Goal: Task Accomplishment & Management: Manage account settings

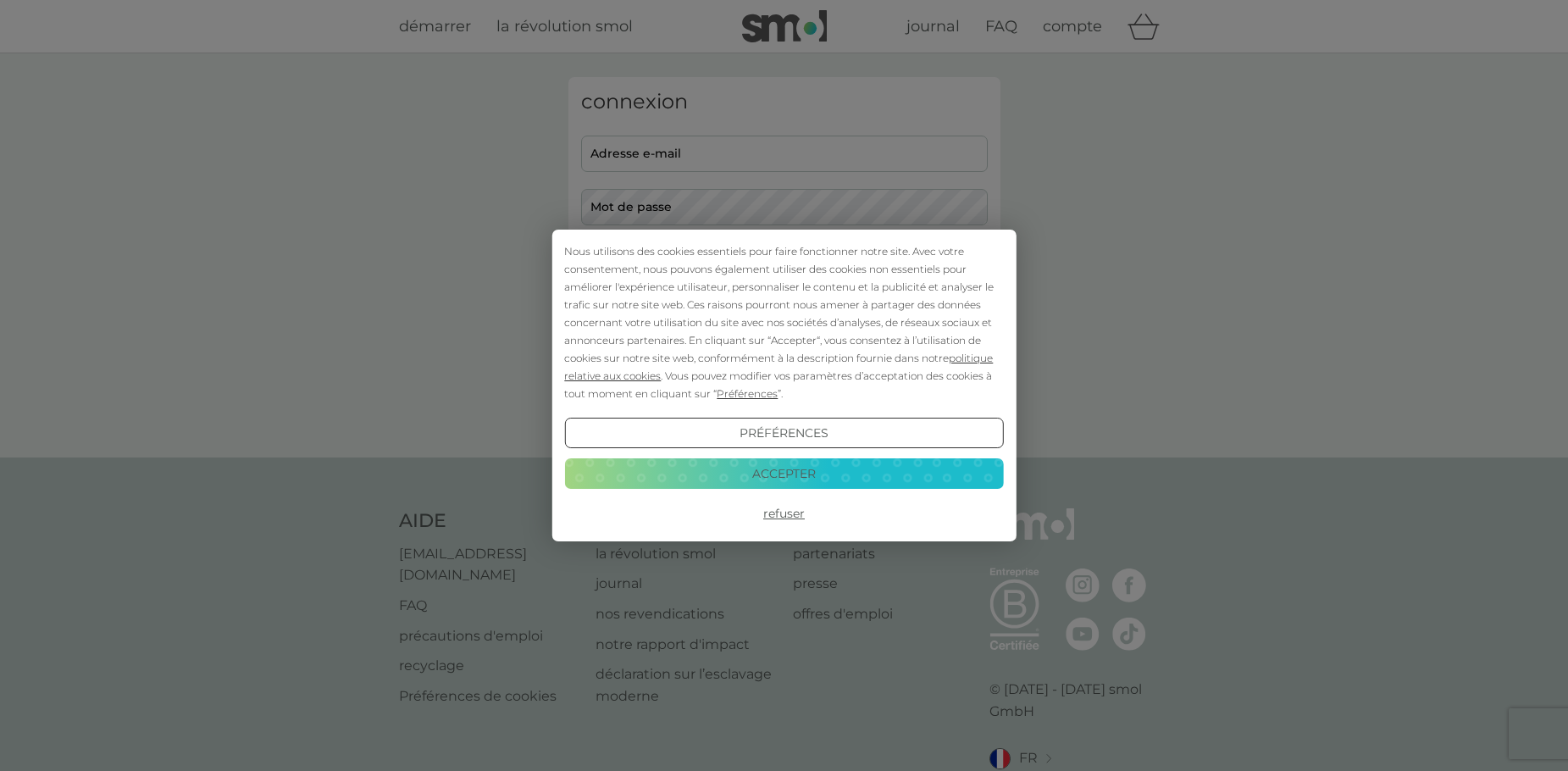
click at [775, 481] on button "Accepter" at bounding box center [784, 473] width 439 height 30
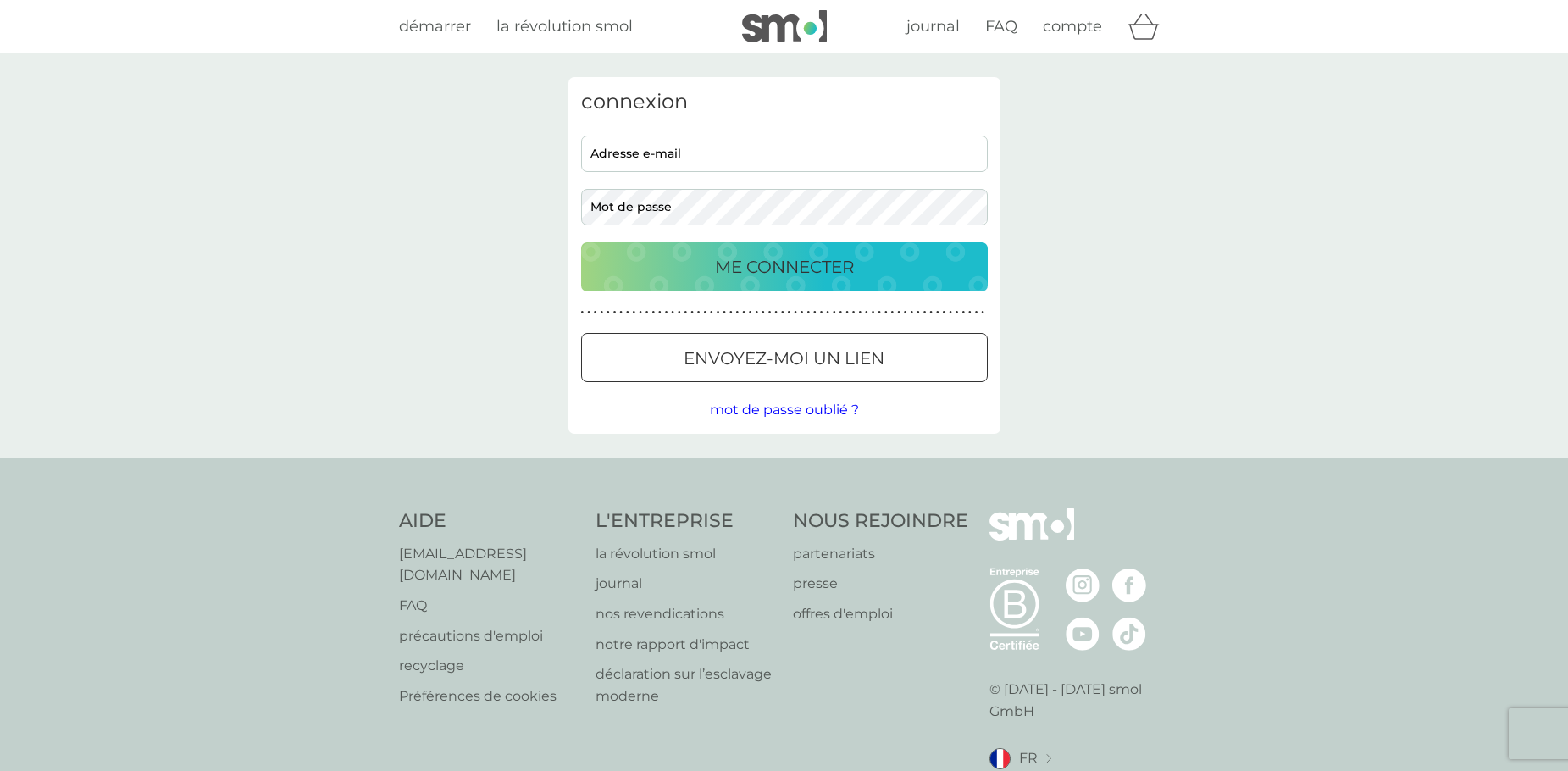
drag, startPoint x: 784, startPoint y: 148, endPoint x: 782, endPoint y: 172, distance: 24.1
click at [784, 148] on input "adresse e-mail" at bounding box center [784, 153] width 407 height 36
type input "[EMAIL_ADDRESS][DOMAIN_NAME]"
click at [770, 409] on span "mot de passe oublié ?" at bounding box center [784, 410] width 149 height 16
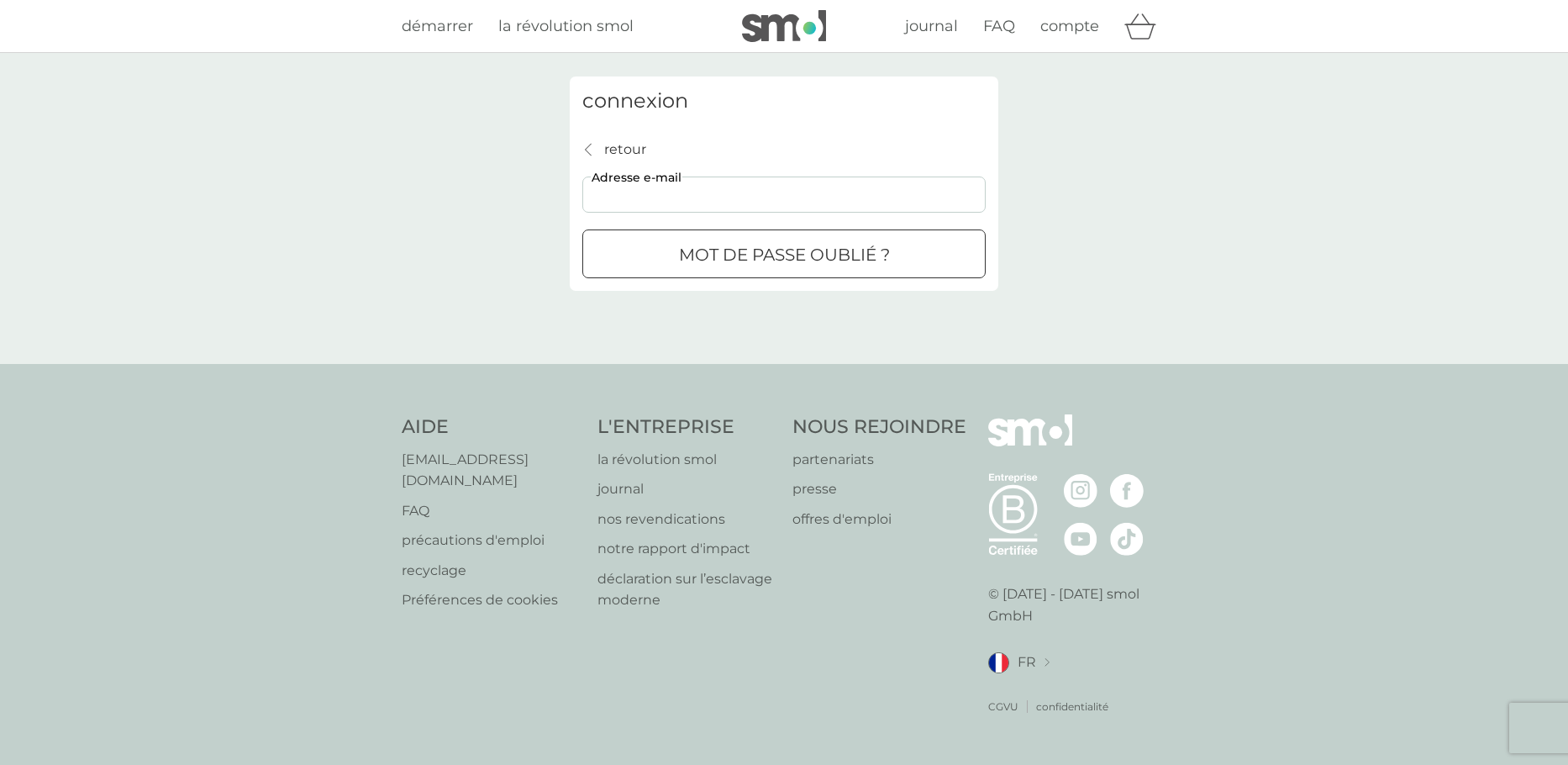
click at [728, 201] on input "adresse e-mail" at bounding box center [784, 194] width 404 height 36
type input "[EMAIL_ADDRESS][DOMAIN_NAME]"
click at [781, 251] on div "submit" at bounding box center [784, 255] width 60 height 18
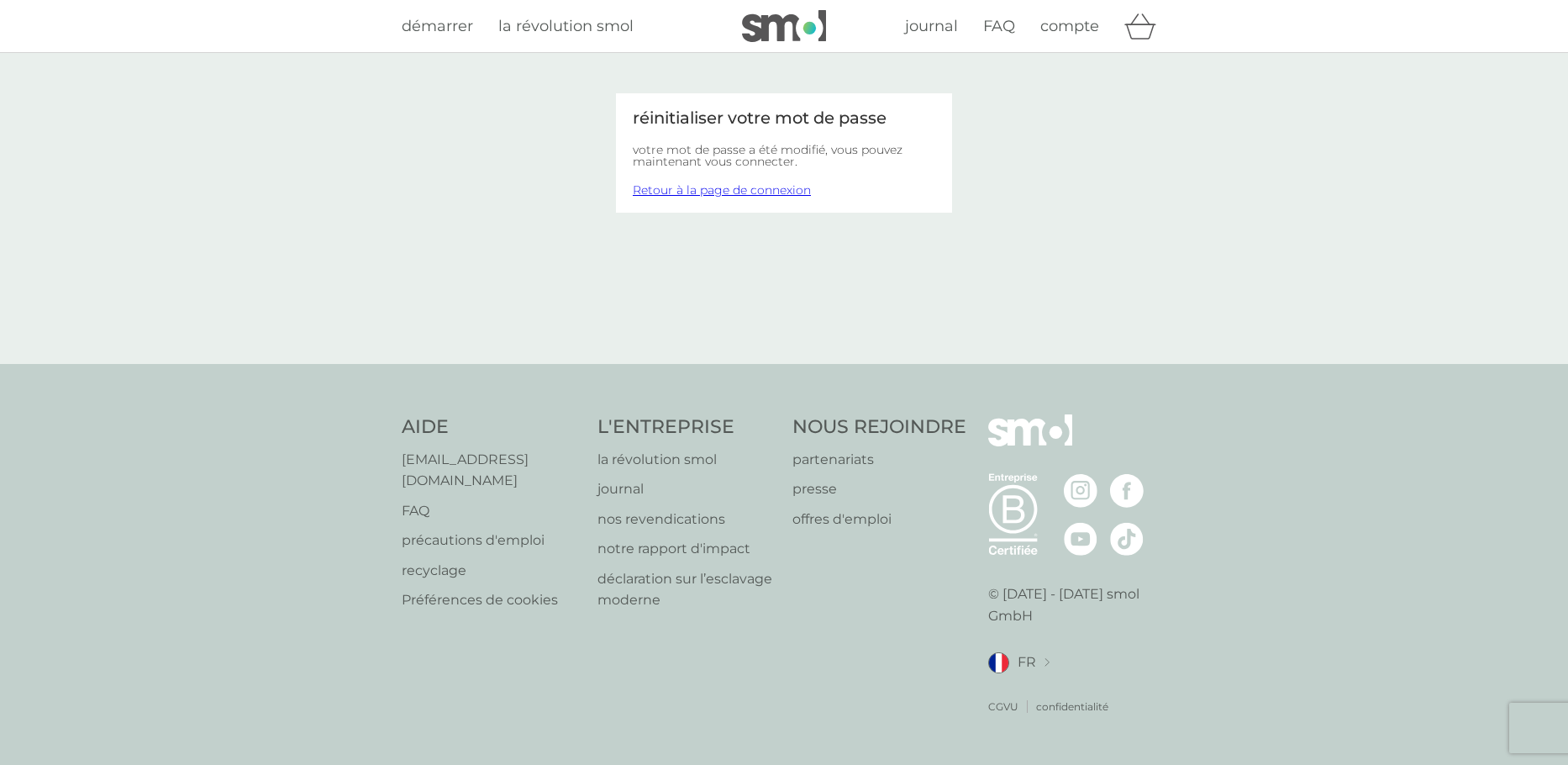
click at [720, 189] on link "Retour à la page de connexion" at bounding box center [722, 190] width 178 height 16
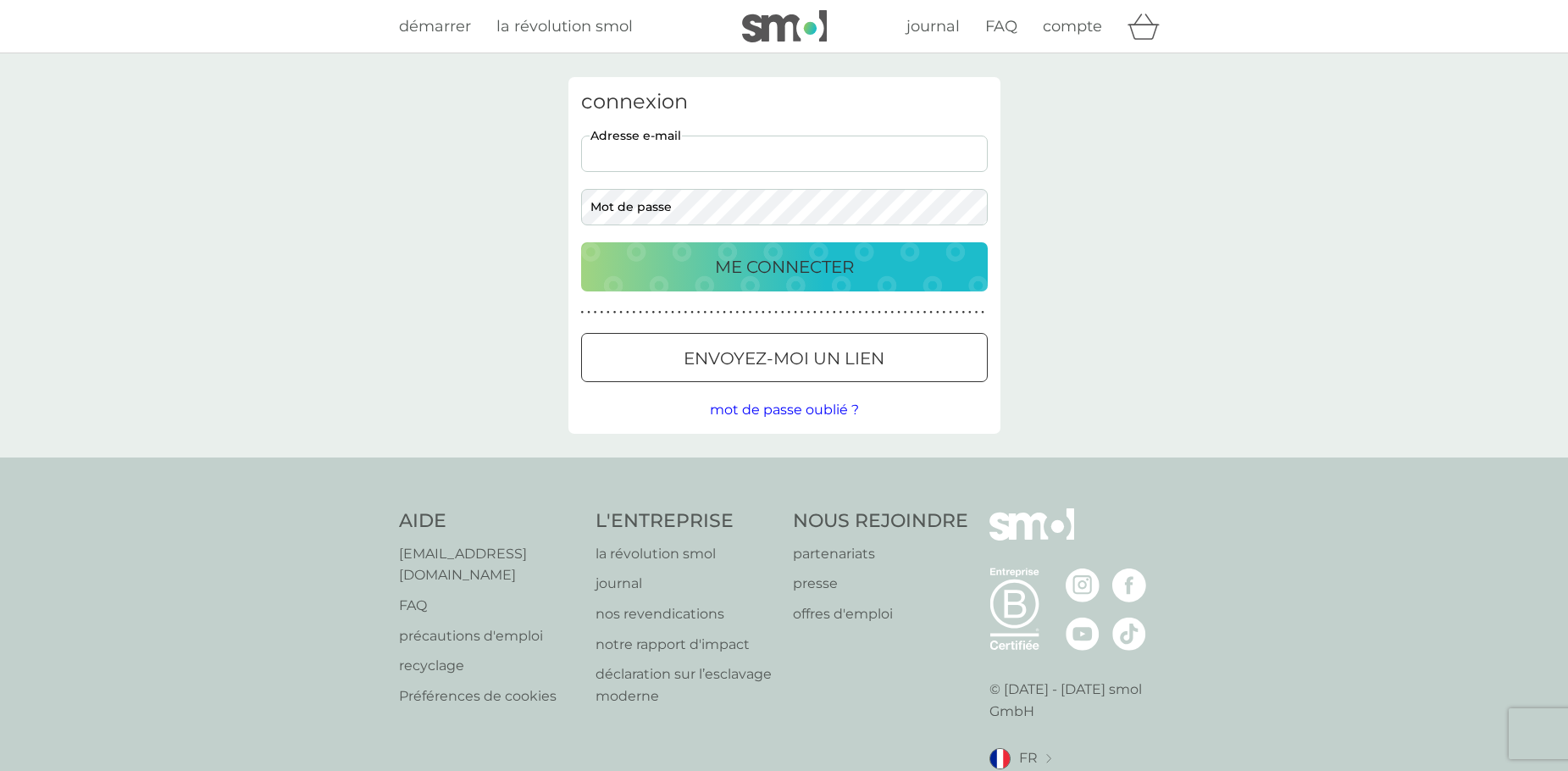
click at [787, 152] on input "adresse e-mail" at bounding box center [784, 153] width 407 height 36
type input "[EMAIL_ADDRESS][DOMAIN_NAME]"
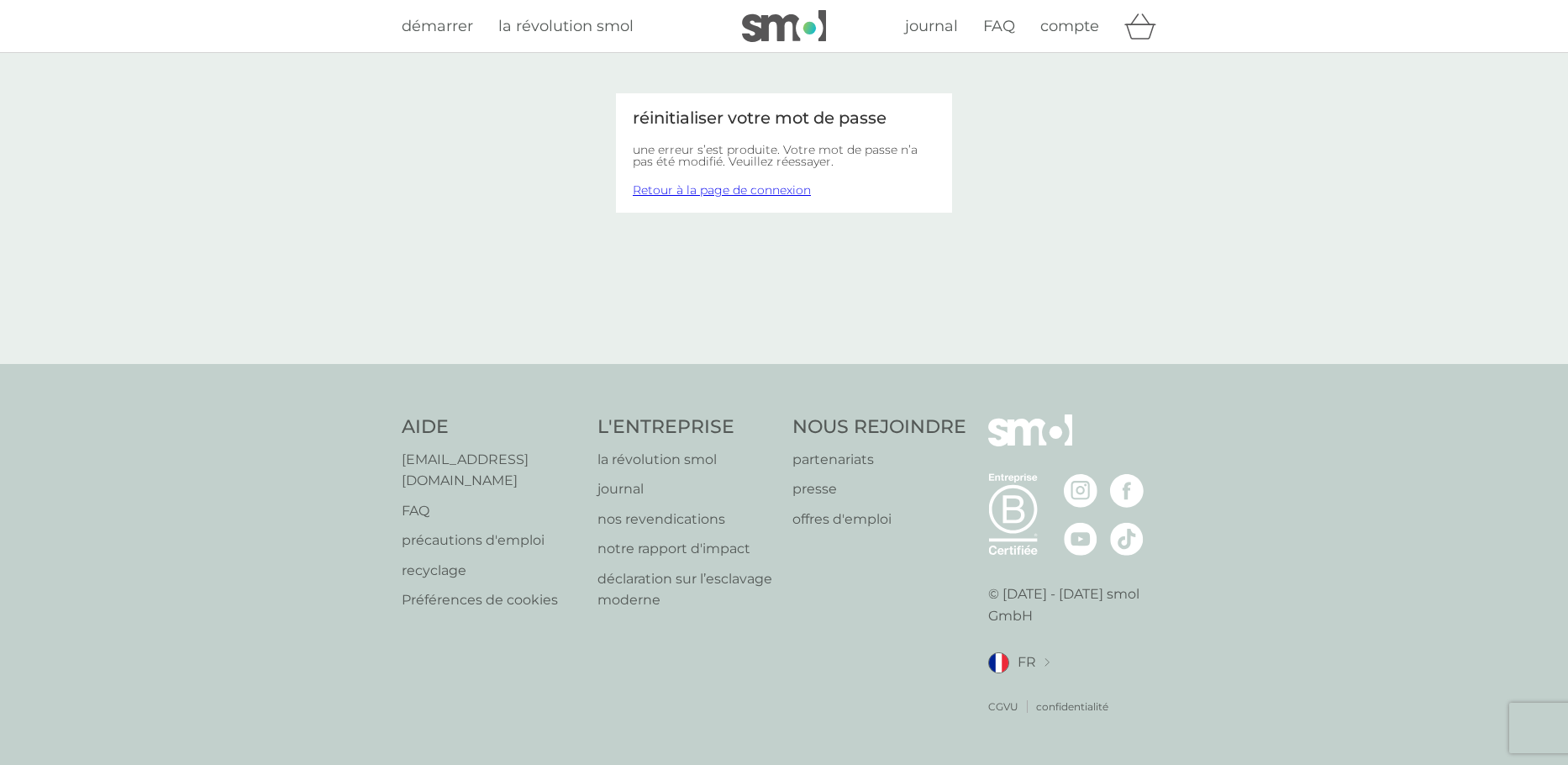
click at [765, 191] on link "Retour à la page de connexion" at bounding box center [722, 190] width 178 height 16
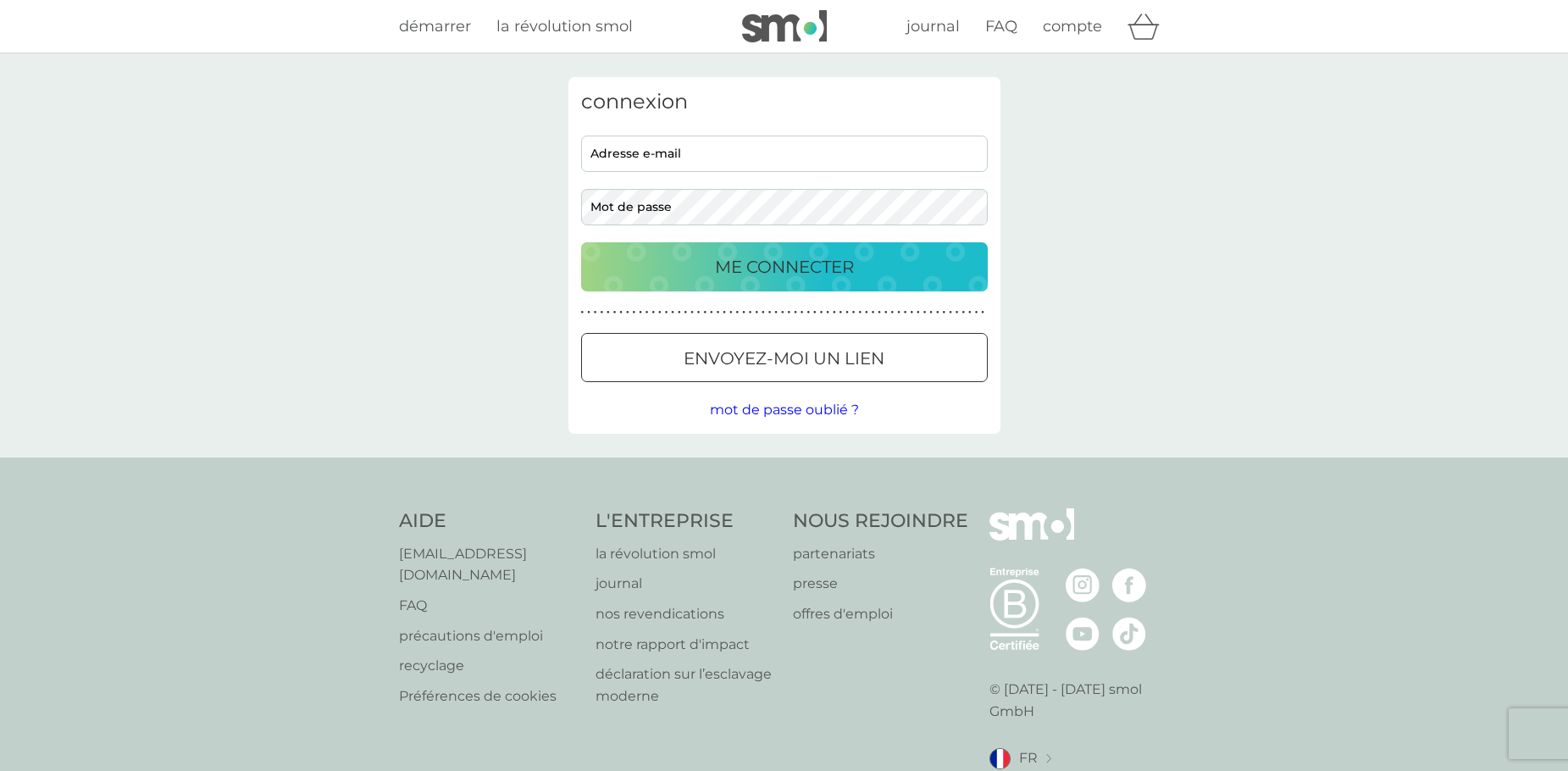
click at [753, 159] on input "adresse e-mail" at bounding box center [784, 153] width 407 height 36
type input "[EMAIL_ADDRESS][DOMAIN_NAME]"
click at [800, 408] on span "mot de passe oublié ?" at bounding box center [784, 410] width 149 height 16
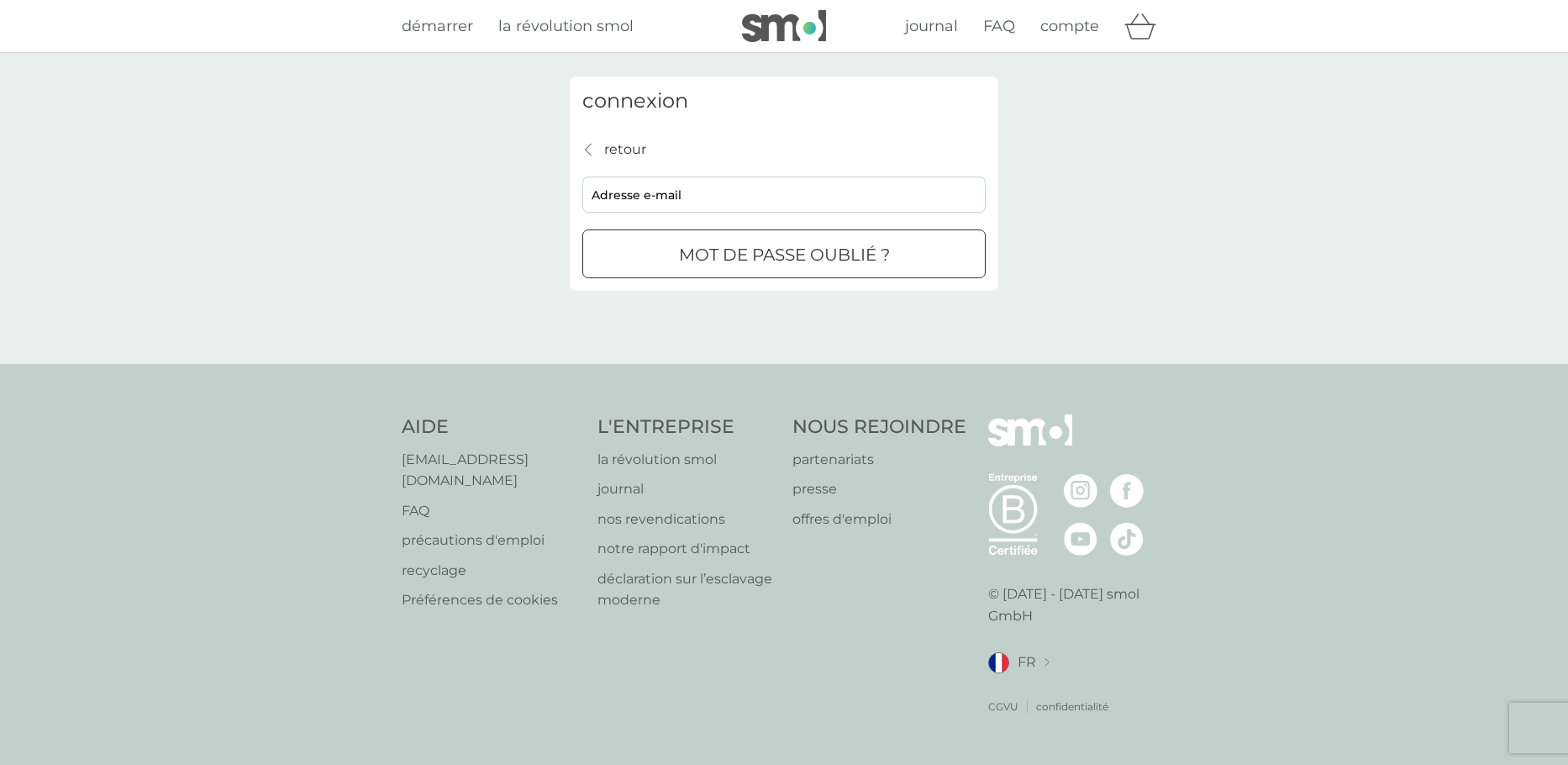
click at [781, 204] on input "adresse e-mail" at bounding box center [784, 194] width 404 height 36
type input "[EMAIL_ADDRESS][DOMAIN_NAME]"
click at [772, 252] on div "submit" at bounding box center [784, 255] width 60 height 18
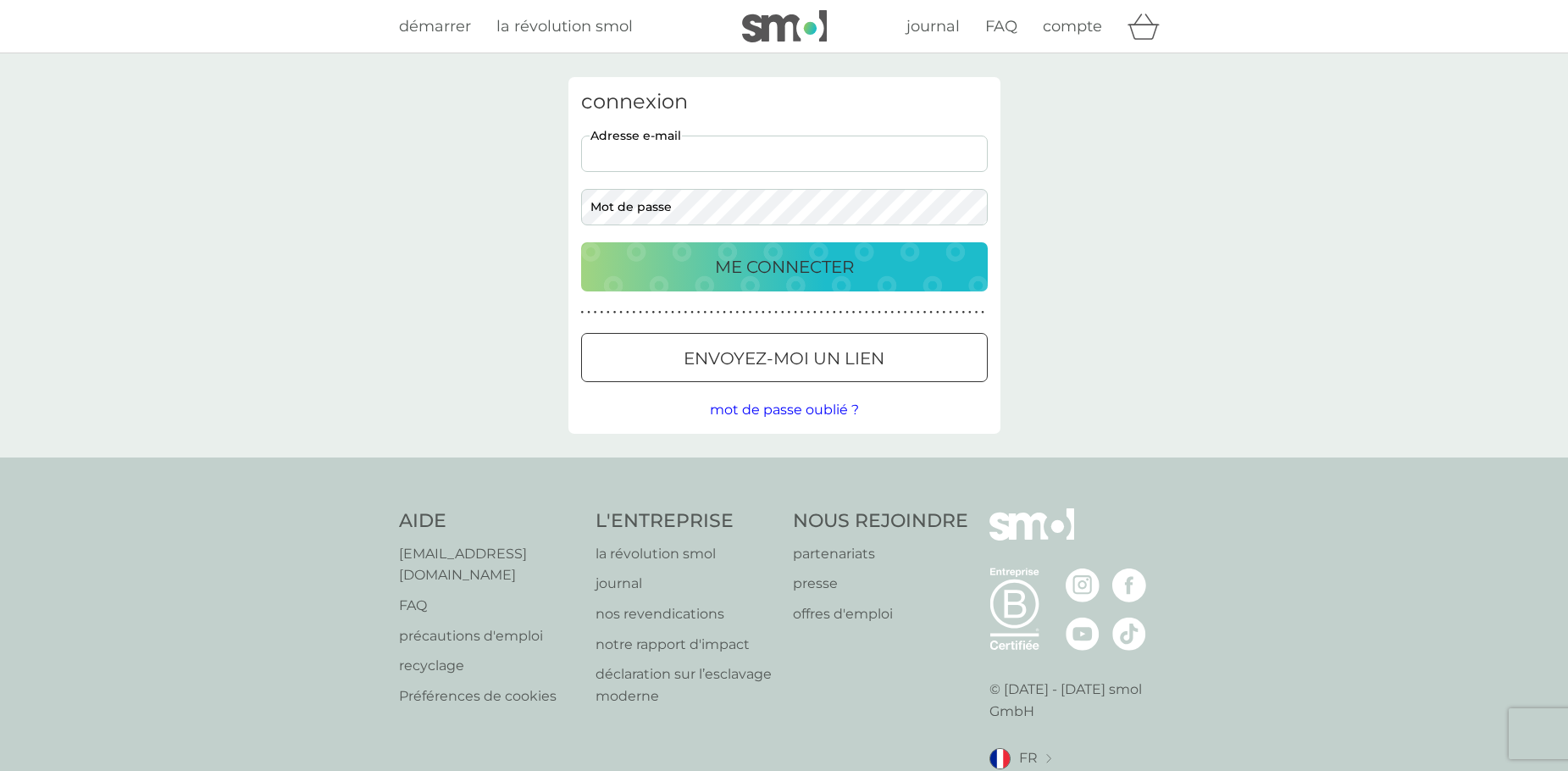
click at [764, 152] on input "adresse e-mail" at bounding box center [784, 153] width 407 height 36
type input "[EMAIL_ADDRESS][DOMAIN_NAME]"
click at [799, 413] on span "mot de passe oublié ?" at bounding box center [784, 410] width 149 height 16
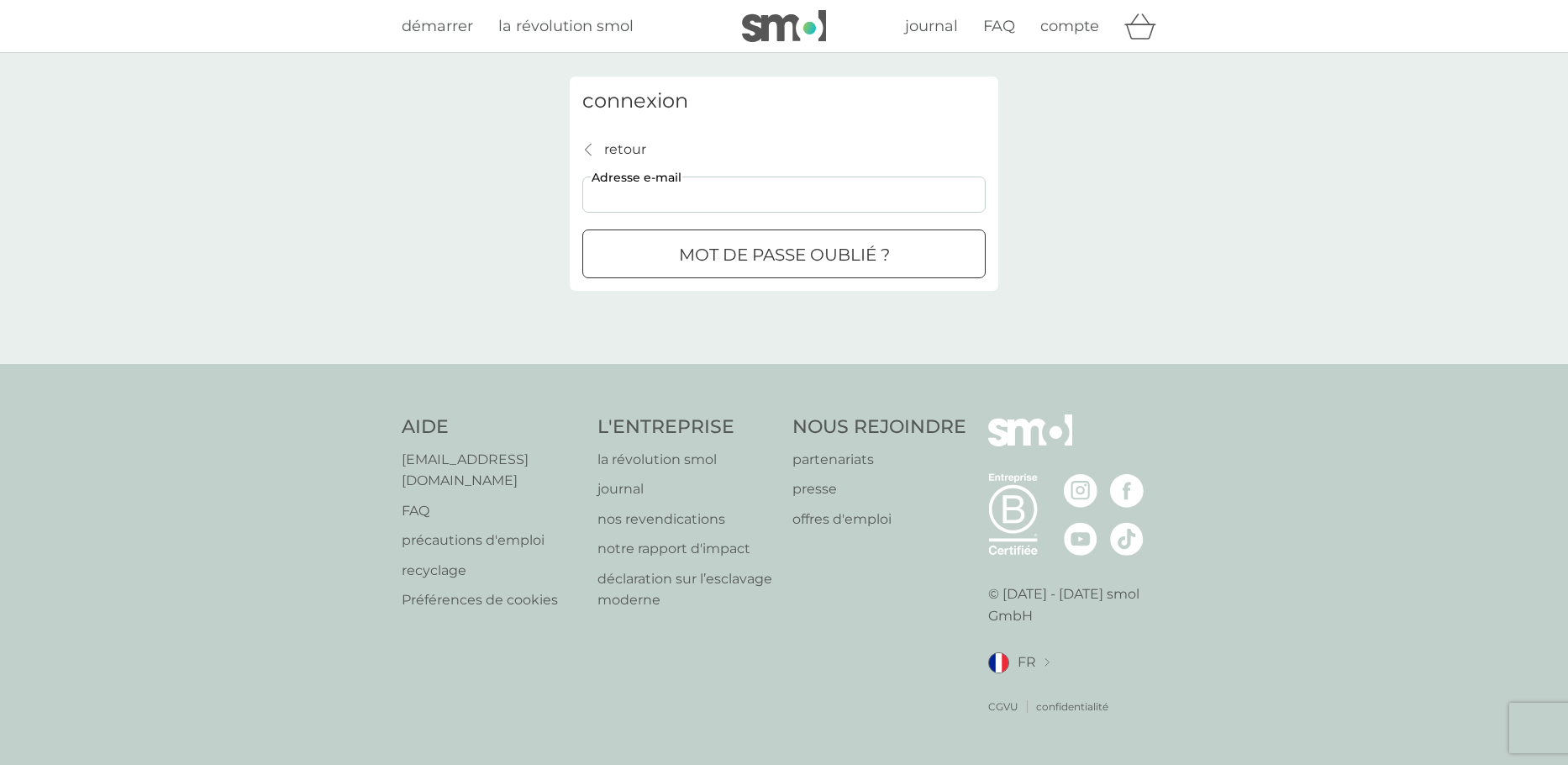
click at [783, 203] on input "adresse e-mail" at bounding box center [784, 194] width 404 height 36
type input "[EMAIL_ADDRESS][DOMAIN_NAME]"
click at [763, 243] on p "mot de passe oublié ?" at bounding box center [784, 255] width 211 height 27
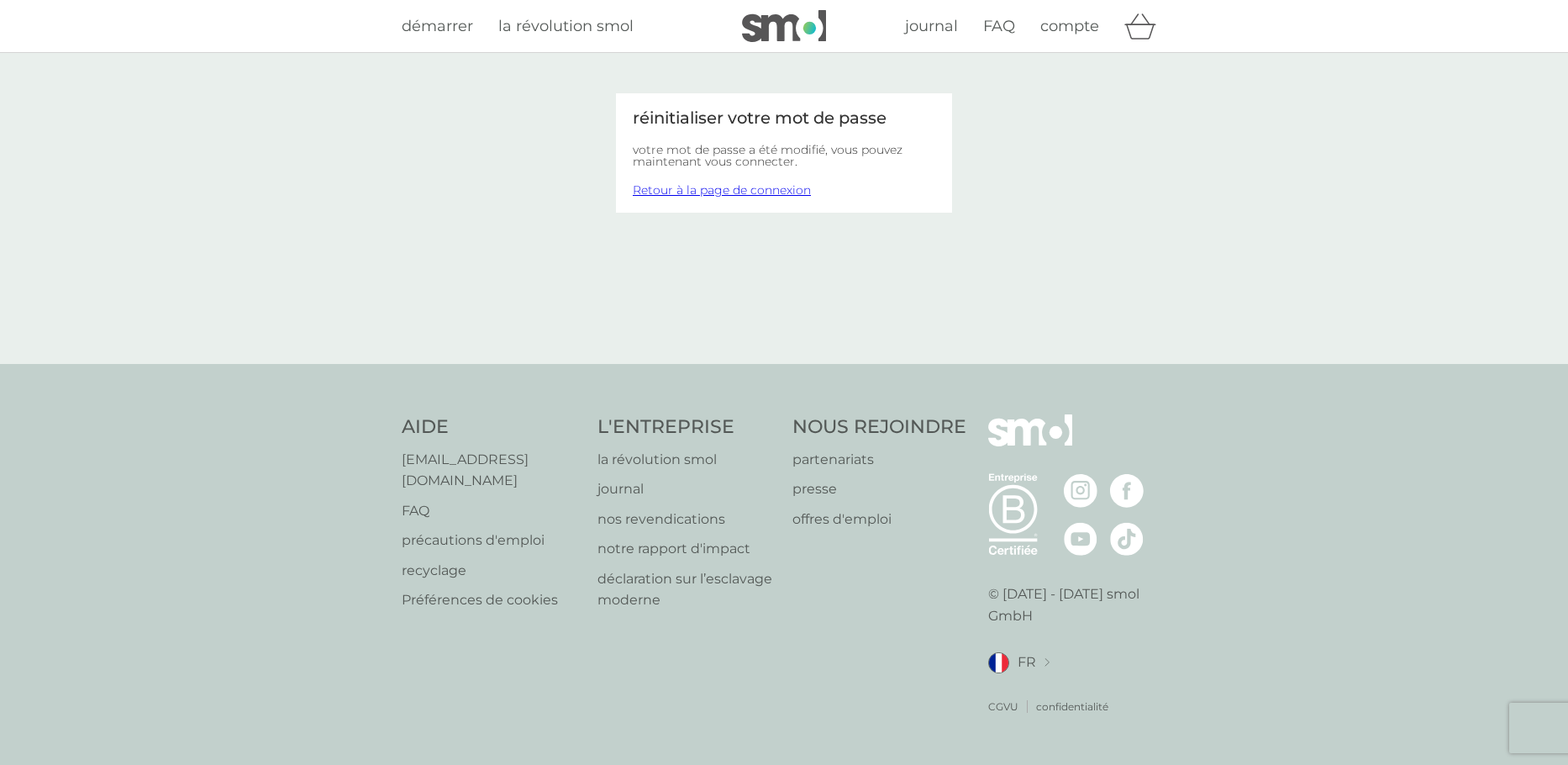
click at [714, 189] on link "Retour à la page de connexion" at bounding box center [722, 190] width 178 height 16
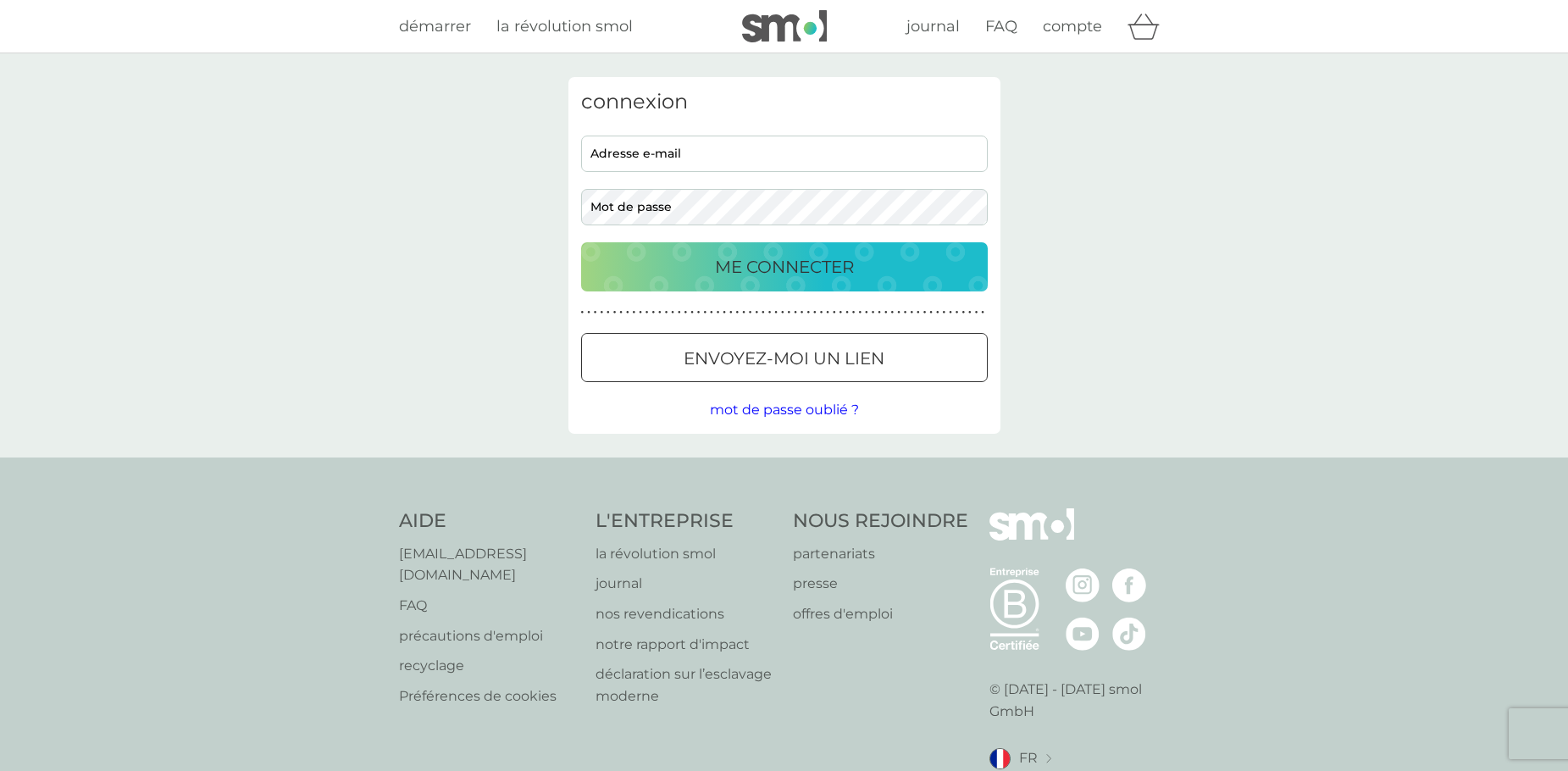
click at [732, 156] on input "adresse e-mail" at bounding box center [784, 153] width 407 height 36
type input "[EMAIL_ADDRESS][DOMAIN_NAME]"
click at [768, 262] on p "ME CONNECTER" at bounding box center [784, 267] width 139 height 27
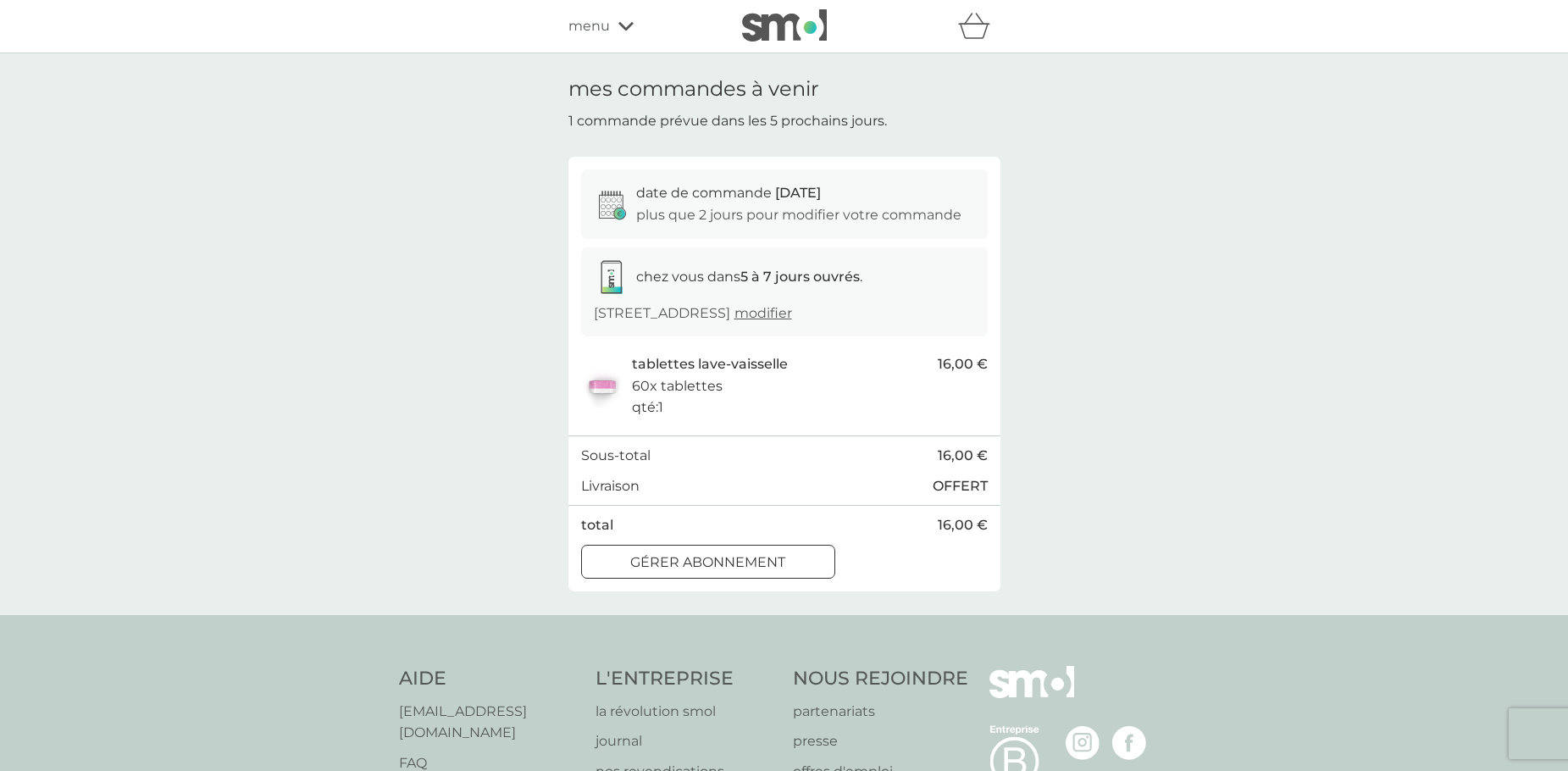
click at [706, 561] on div at bounding box center [708, 562] width 61 height 18
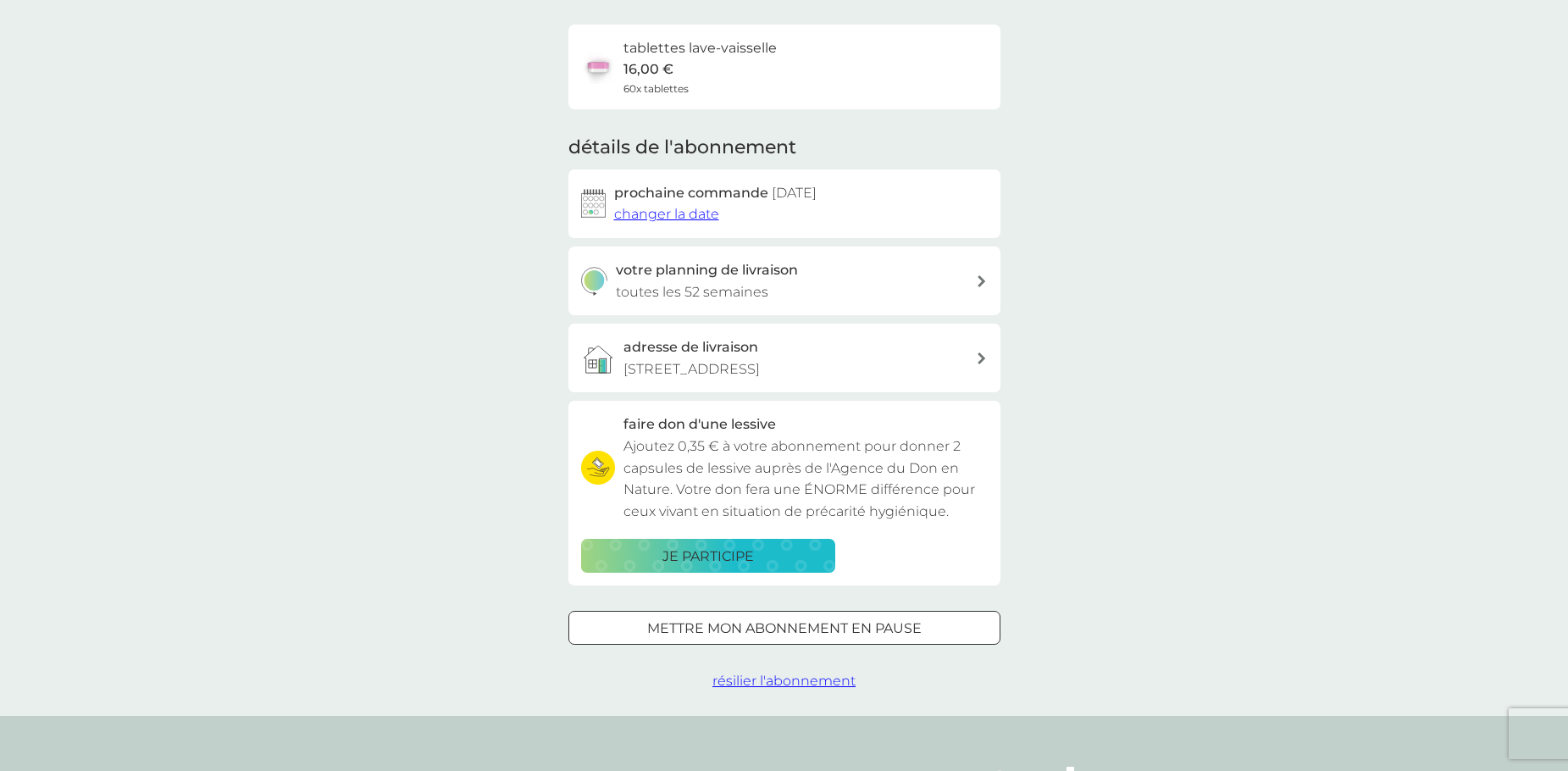
scroll to position [170, 0]
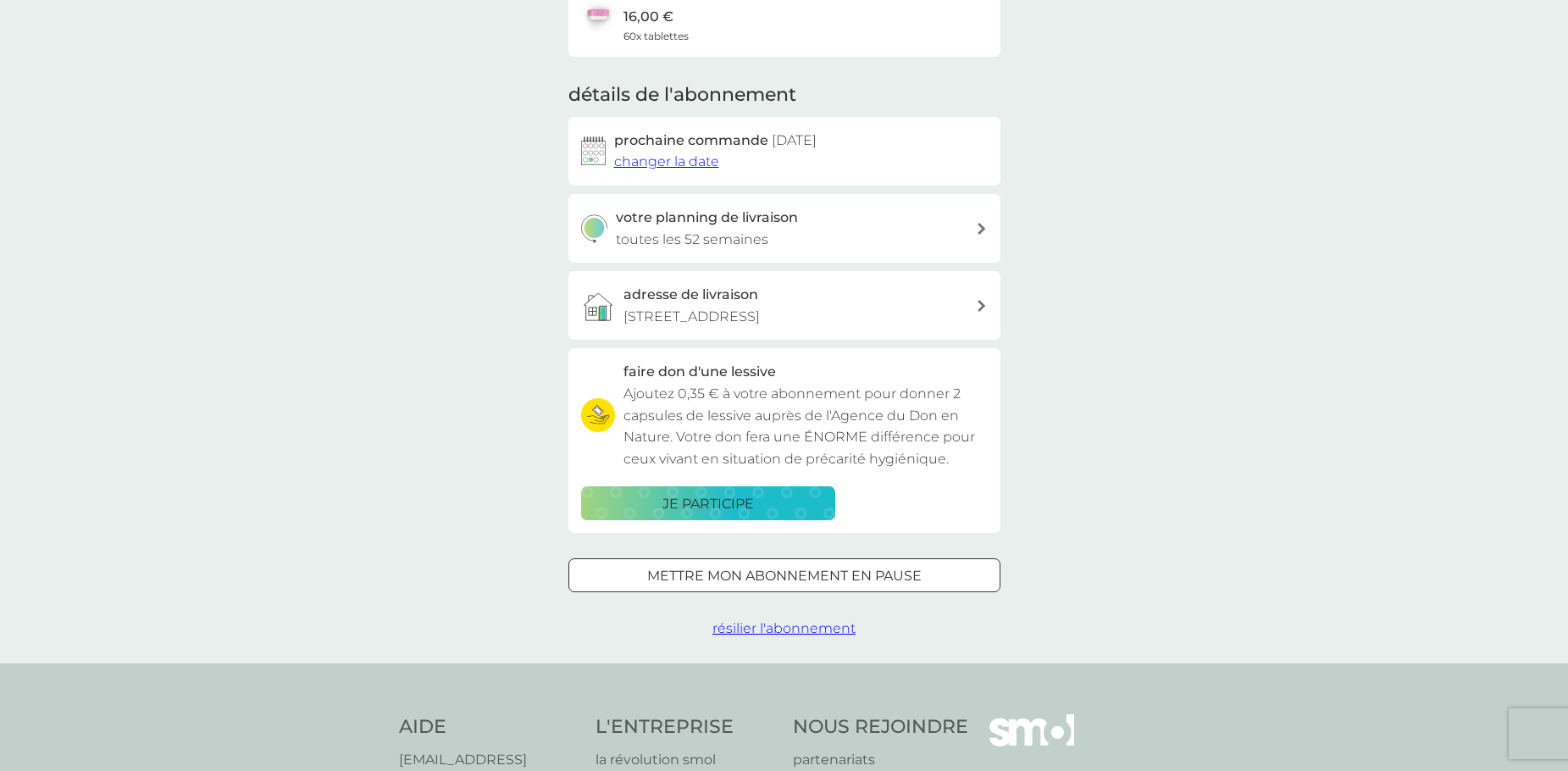
click at [709, 575] on p "mettre mon abonnement en pause" at bounding box center [784, 576] width 275 height 22
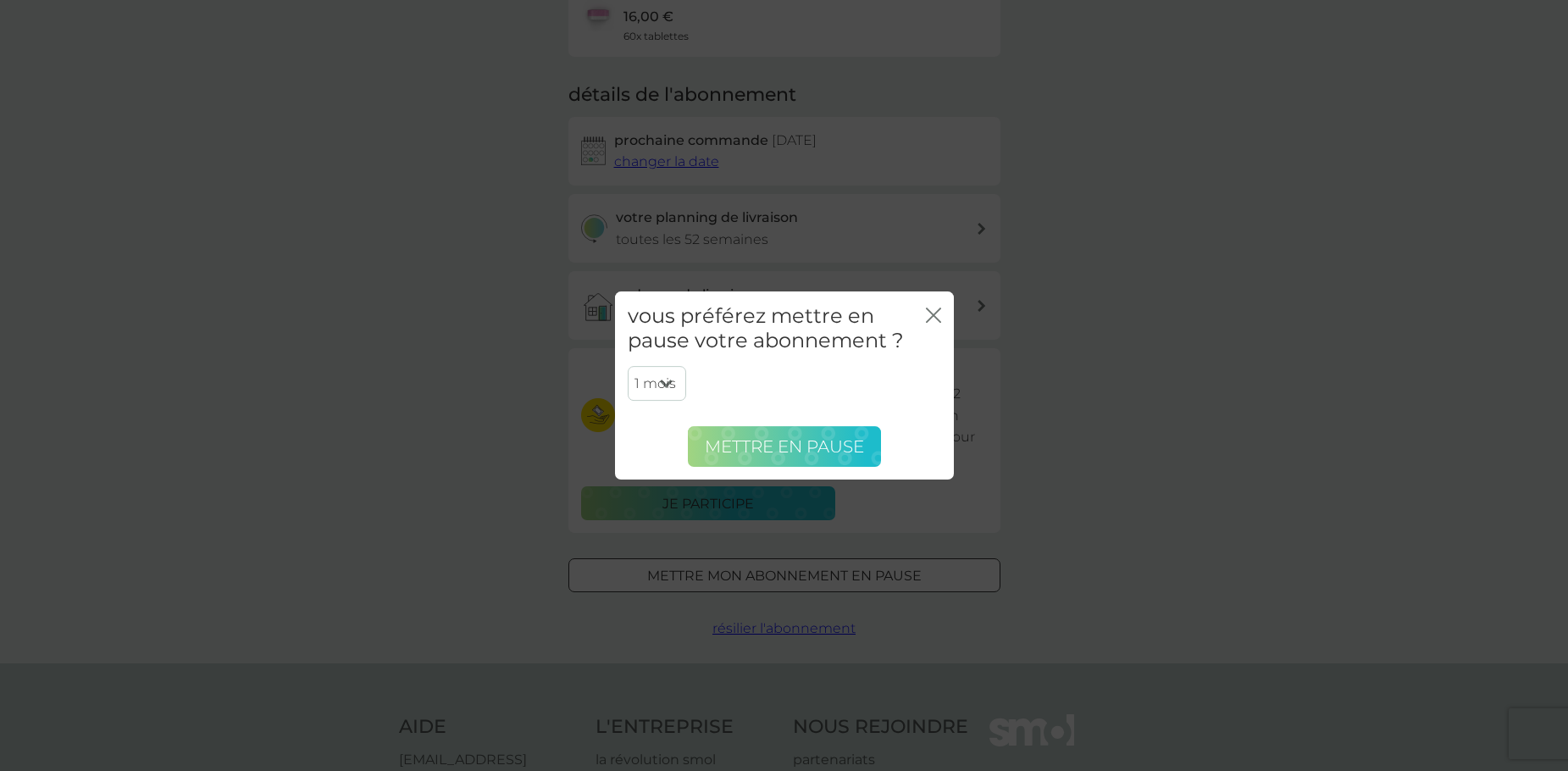
click at [784, 444] on span "Mettre en pause" at bounding box center [784, 446] width 159 height 21
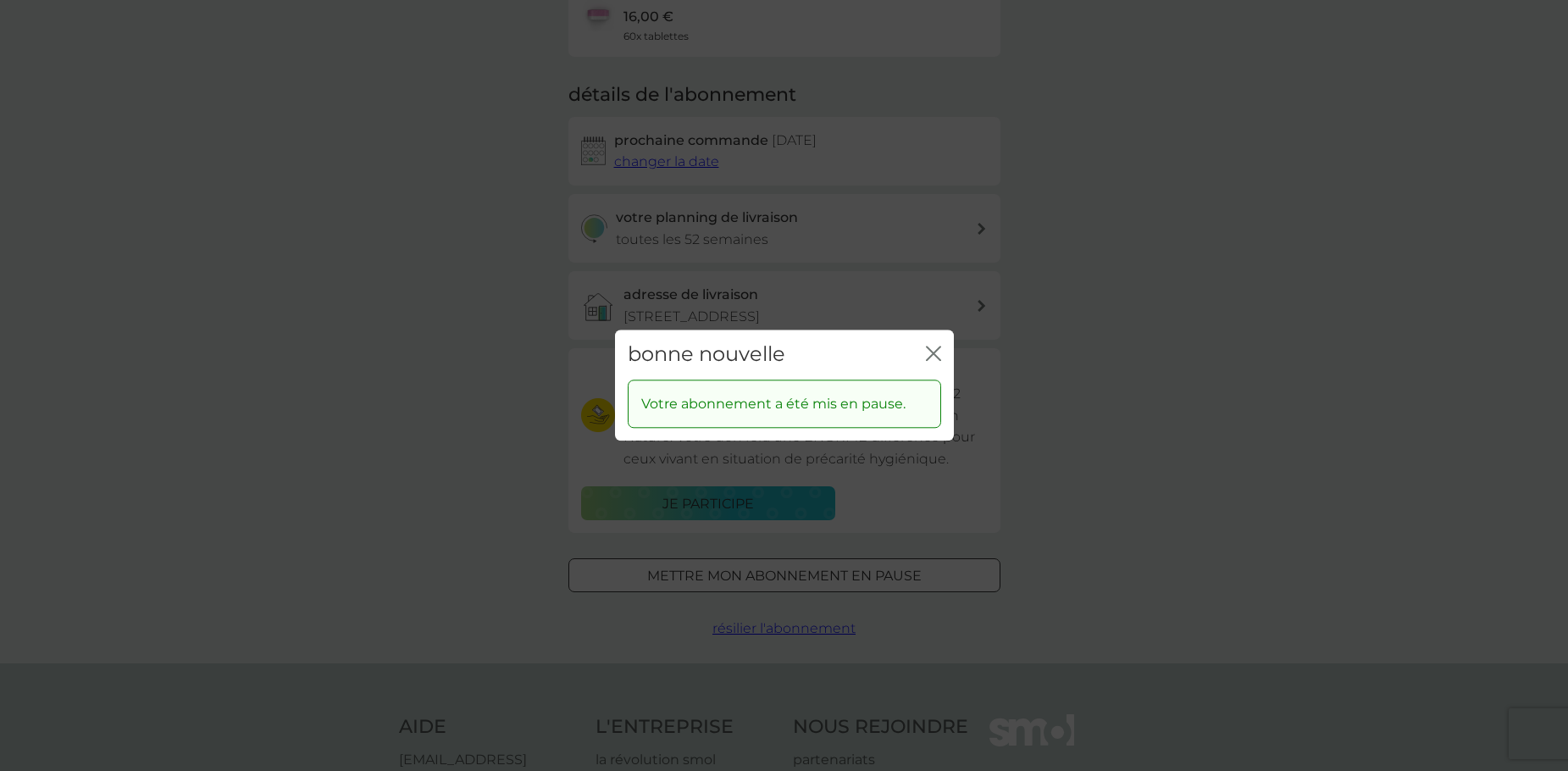
click at [933, 354] on g "fermer" at bounding box center [934, 353] width 14 height 14
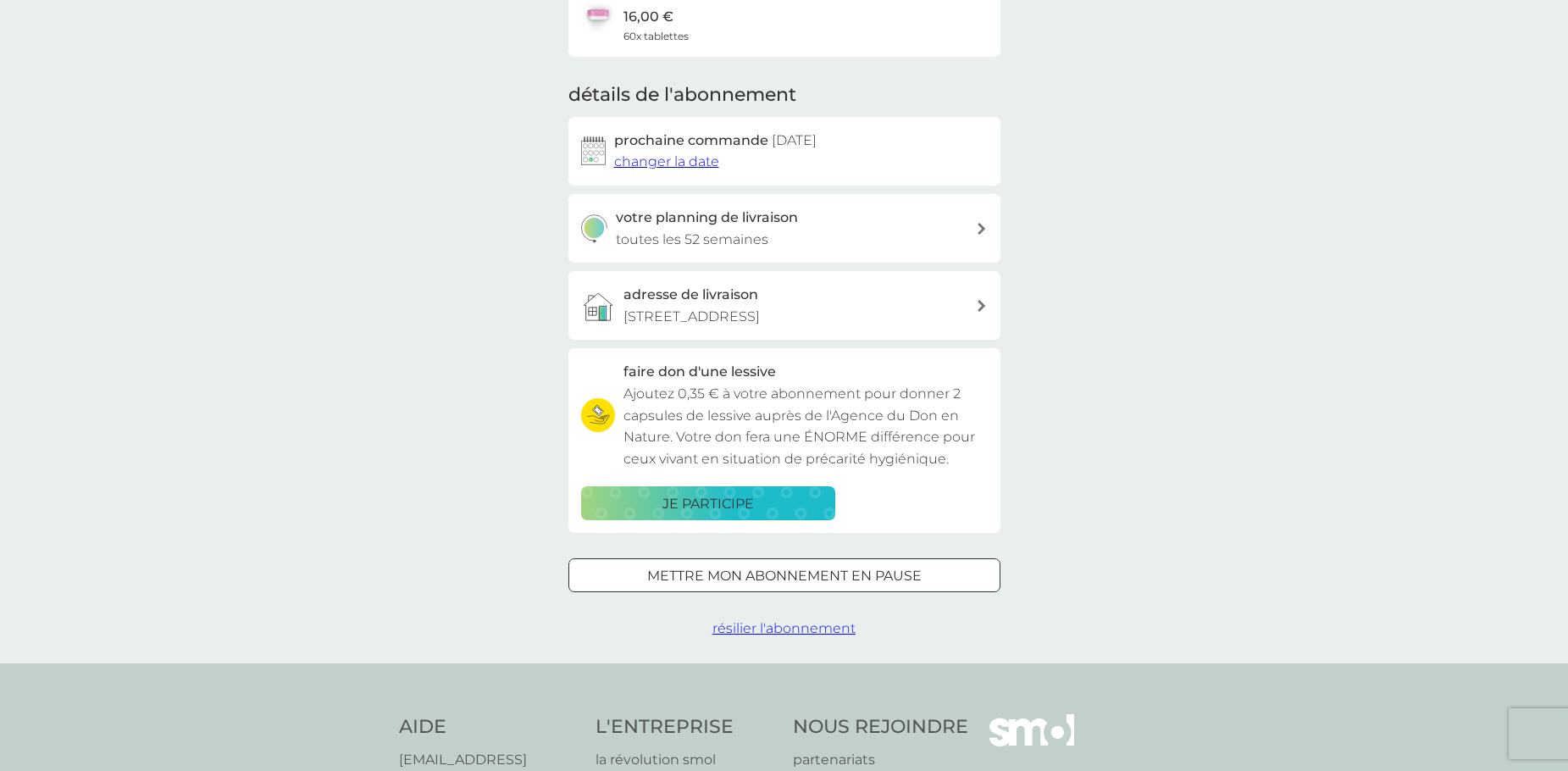
click at [655, 161] on span "changer la date" at bounding box center [666, 161] width 105 height 16
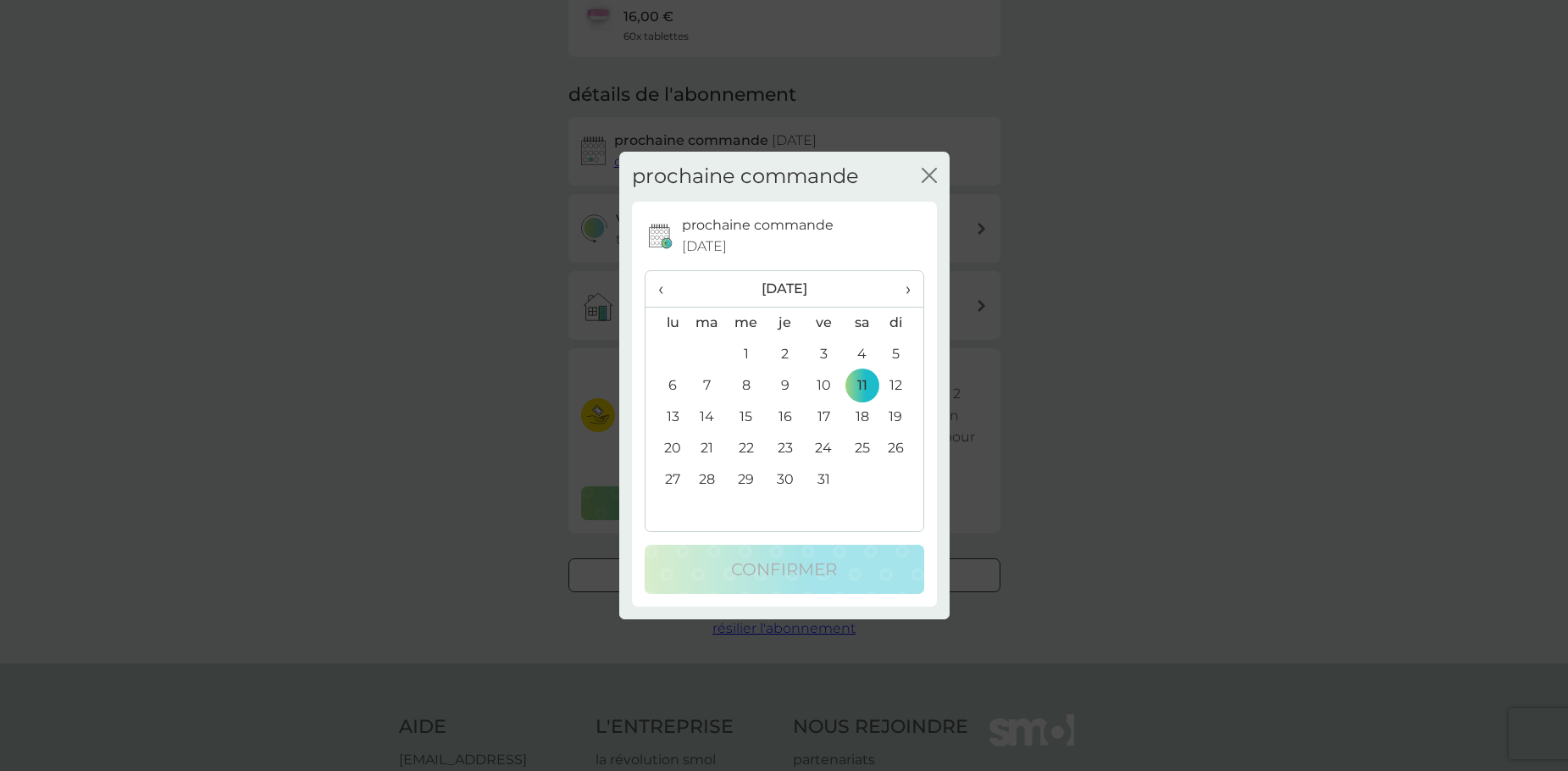
click at [907, 288] on span "›" at bounding box center [901, 288] width 16 height 35
click at [907, 288] on span "›" at bounding box center [901, 288] width 17 height 35
click at [907, 288] on span "›" at bounding box center [902, 288] width 16 height 35
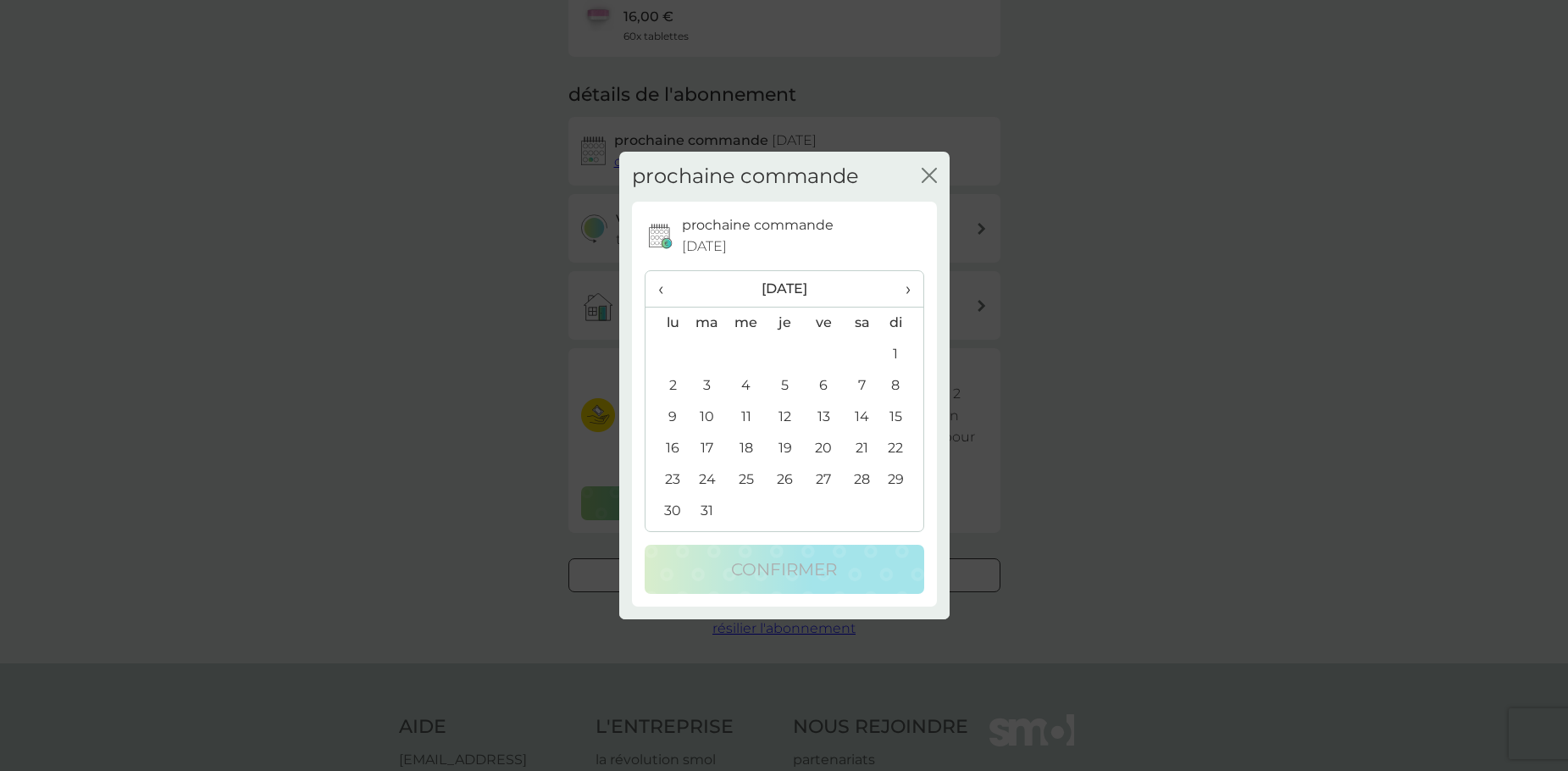
click at [907, 288] on span "›" at bounding box center [901, 288] width 16 height 35
click at [859, 386] on td "11" at bounding box center [862, 386] width 38 height 31
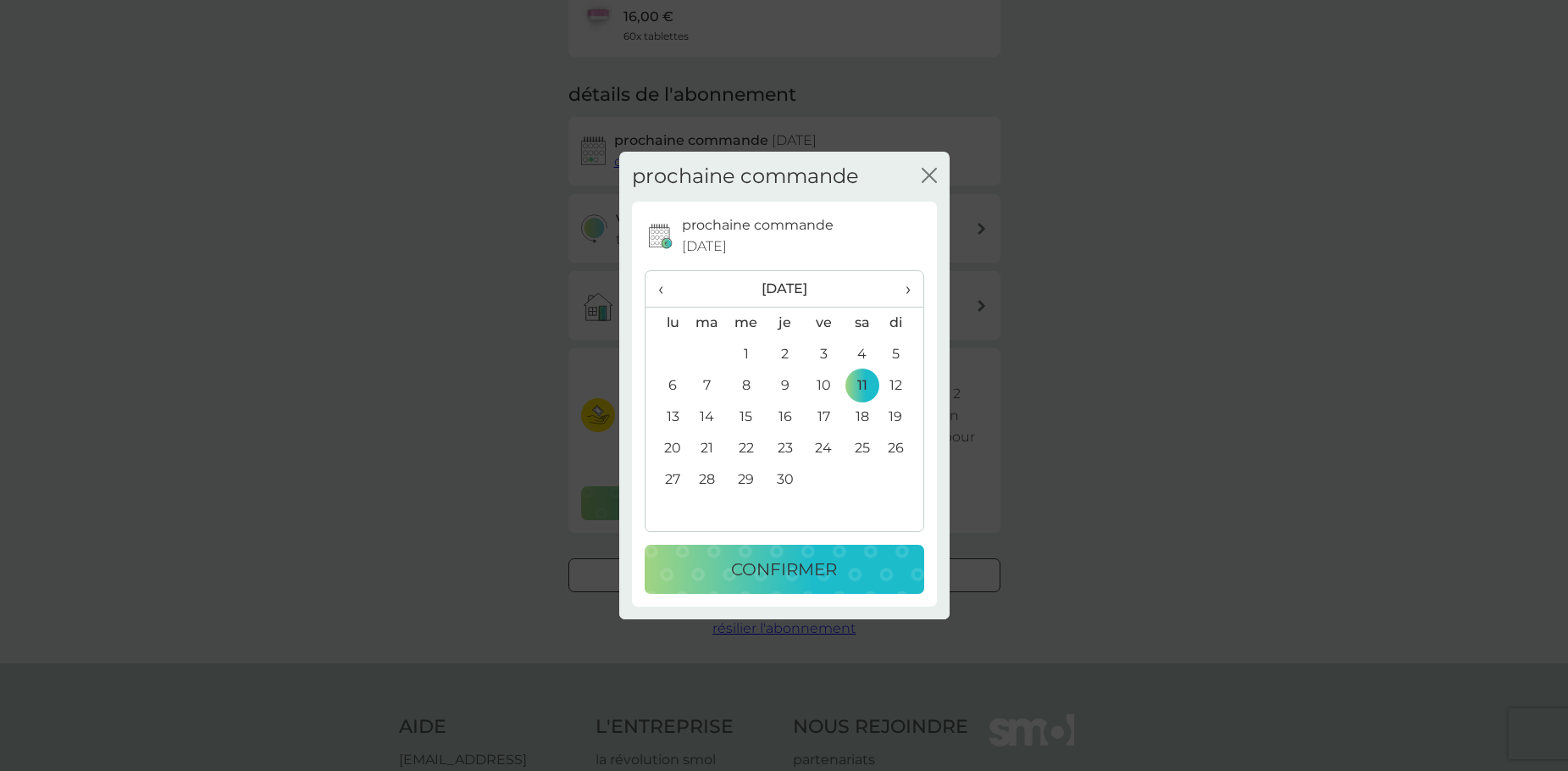
click at [816, 572] on p "confirmer" at bounding box center [784, 570] width 106 height 27
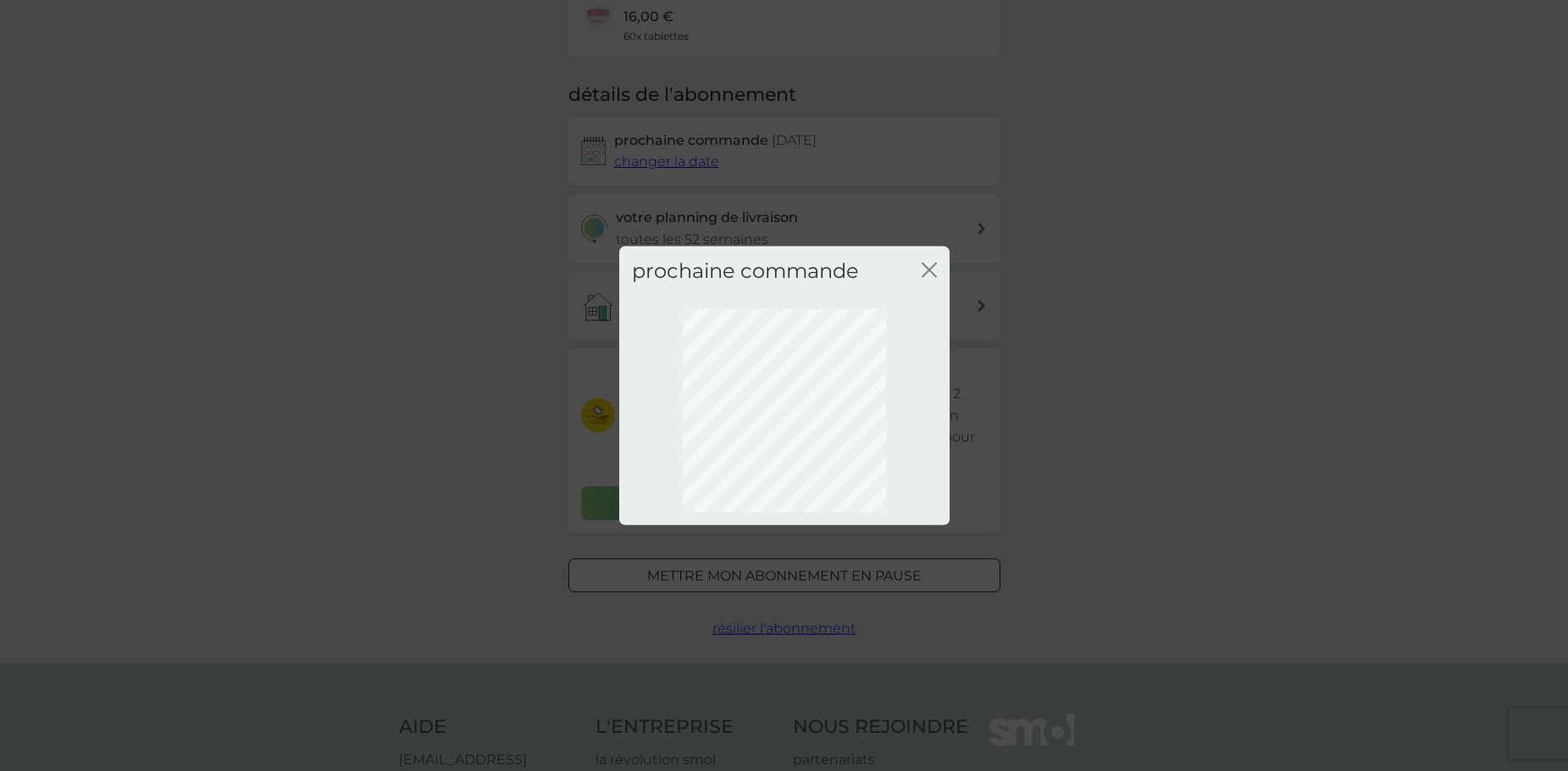
scroll to position [0, 0]
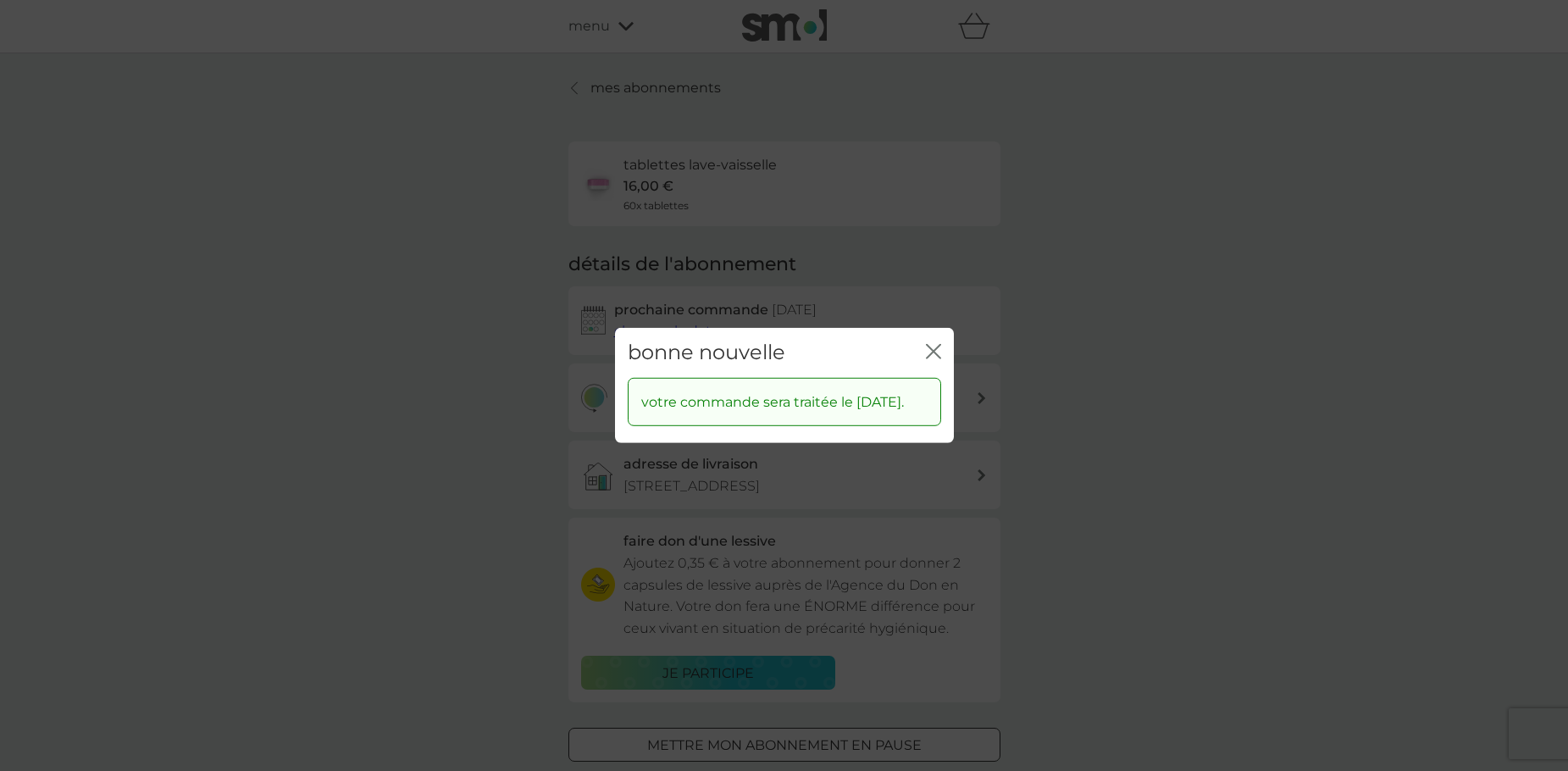
click at [937, 340] on div "fermer" at bounding box center [934, 352] width 16 height 25
click at [933, 344] on icon "fermer" at bounding box center [934, 352] width 16 height 16
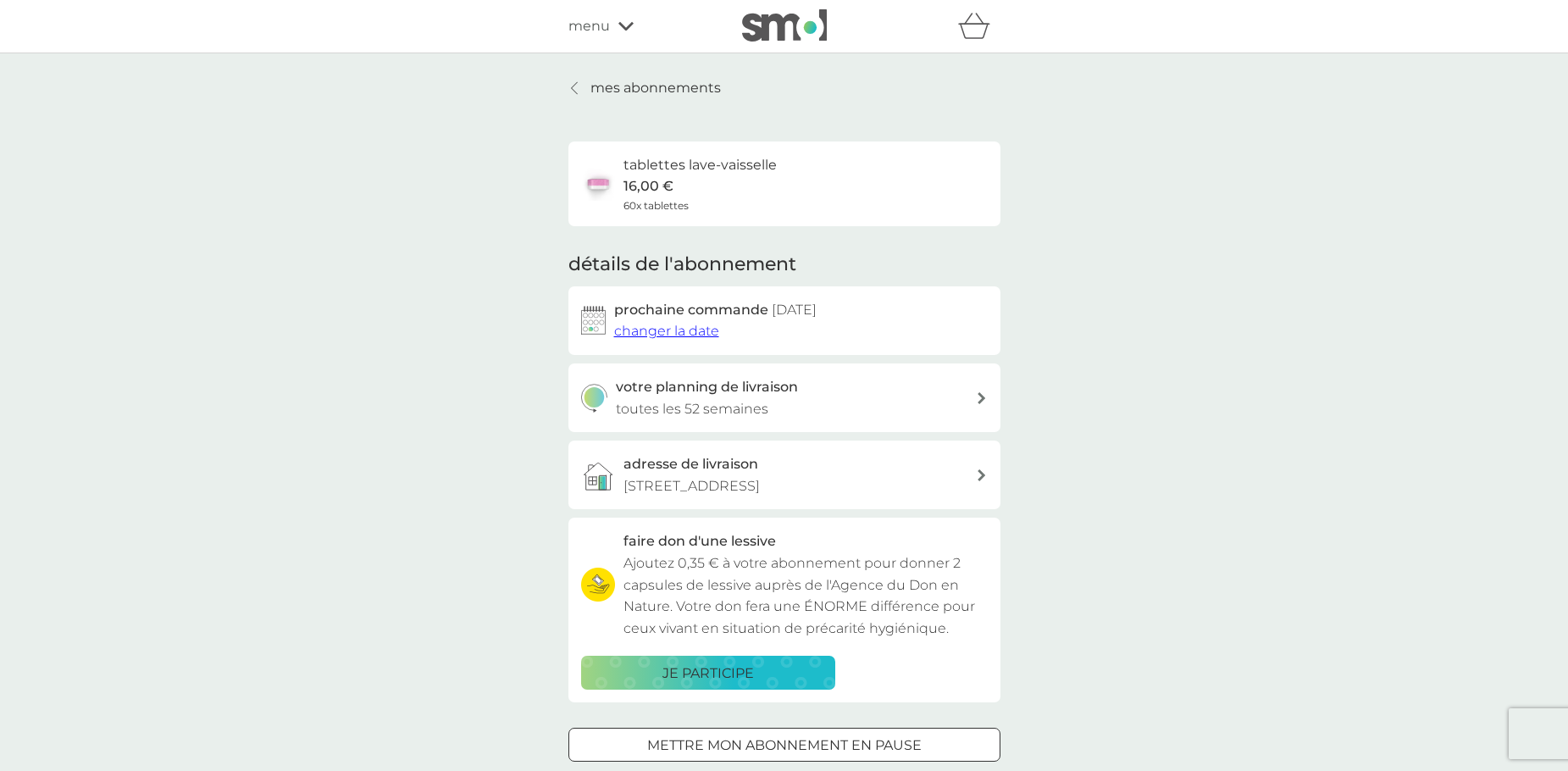
click at [667, 331] on span "changer la date" at bounding box center [666, 331] width 105 height 16
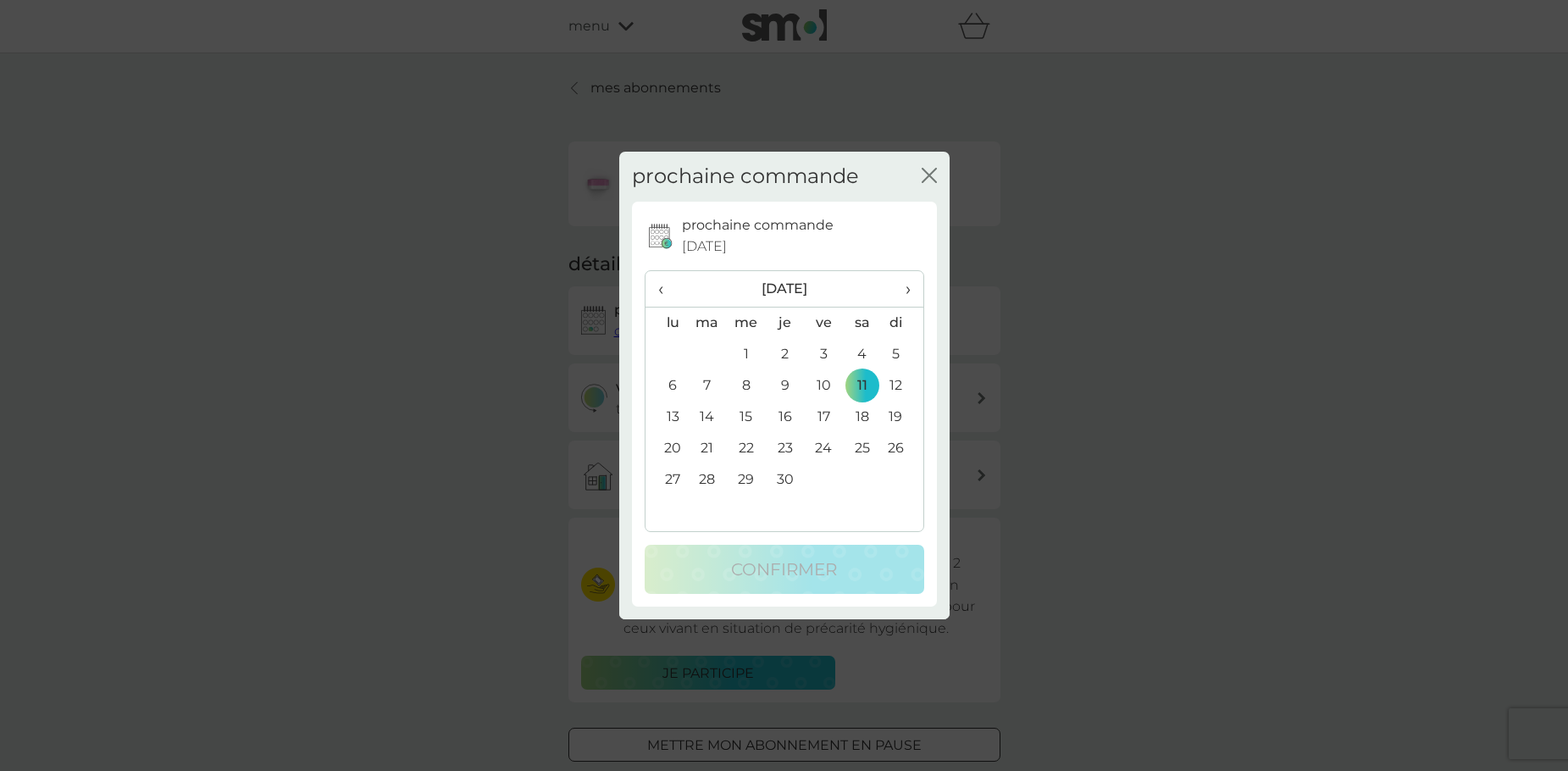
click at [661, 286] on span "‹" at bounding box center [666, 288] width 17 height 35
click at [661, 286] on span "‹" at bounding box center [666, 288] width 16 height 35
click at [661, 286] on span "‹" at bounding box center [666, 288] width 17 height 35
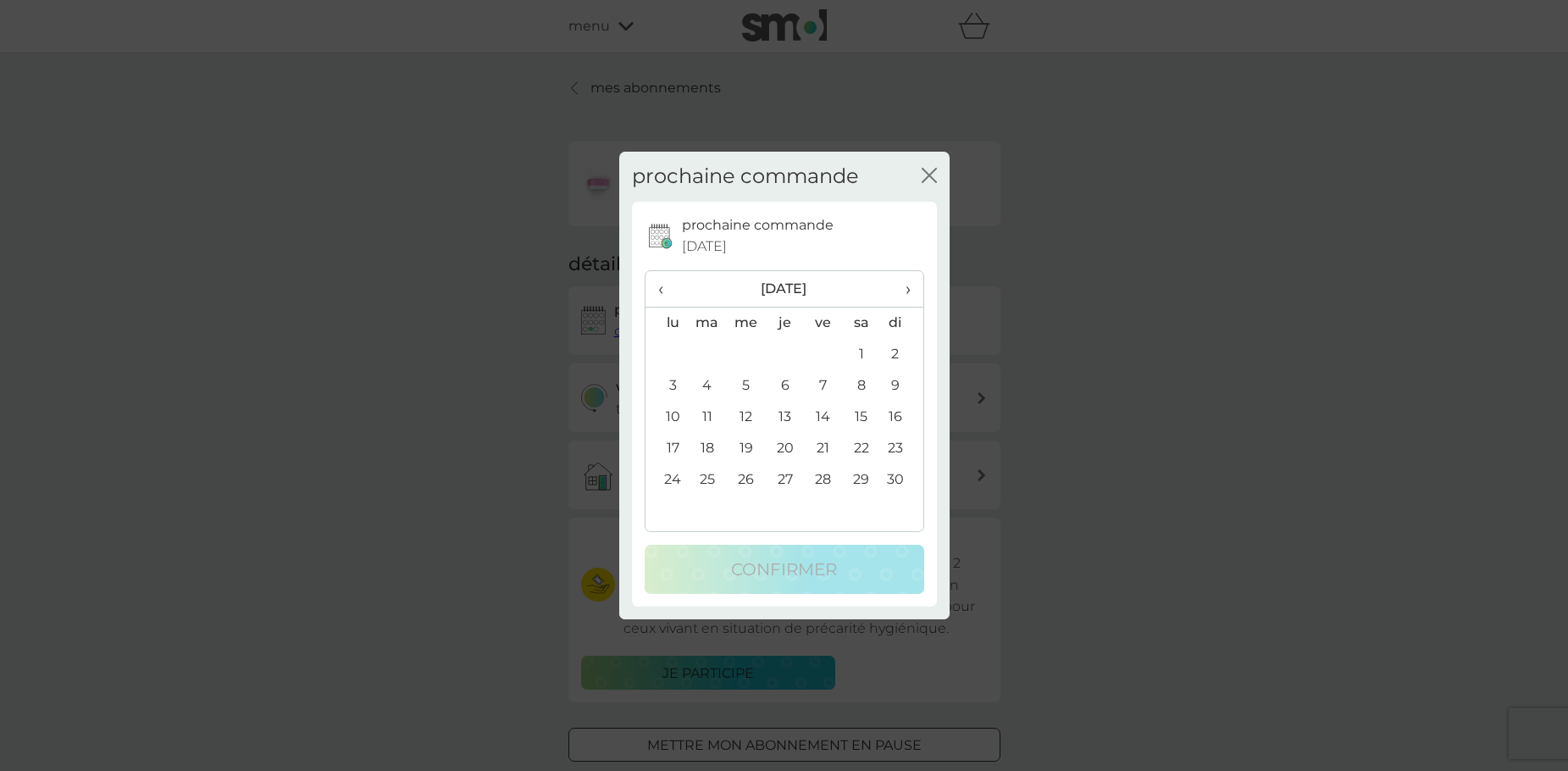
click at [661, 286] on span "‹" at bounding box center [666, 288] width 17 height 35
click at [907, 288] on span "›" at bounding box center [901, 288] width 16 height 35
click at [907, 288] on span "›" at bounding box center [901, 288] width 17 height 35
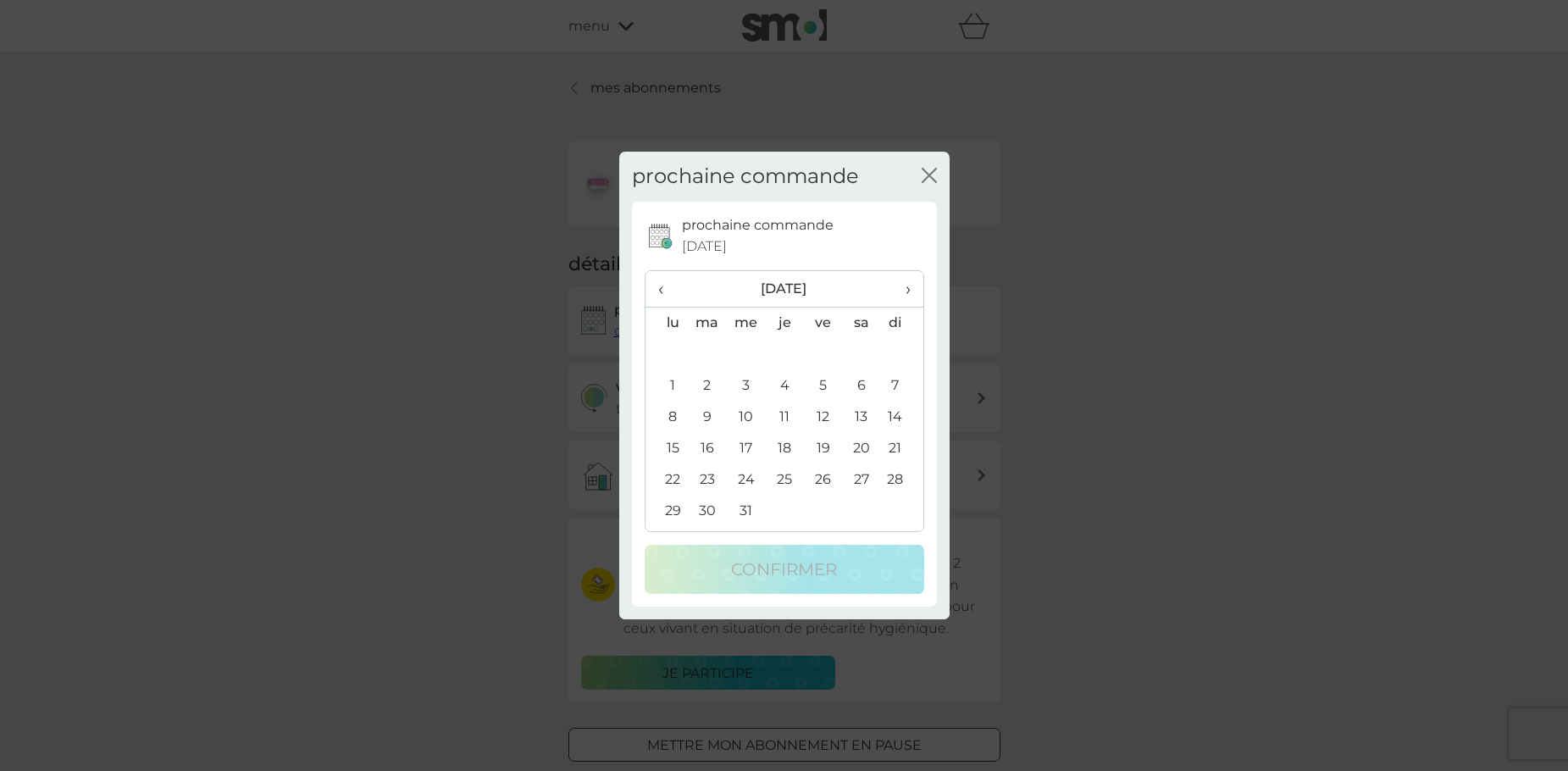
click at [907, 288] on span "›" at bounding box center [901, 288] width 17 height 35
click at [907, 288] on span "›" at bounding box center [902, 288] width 16 height 35
click at [907, 288] on span "›" at bounding box center [901, 288] width 16 height 35
click at [864, 385] on td "11" at bounding box center [862, 386] width 38 height 31
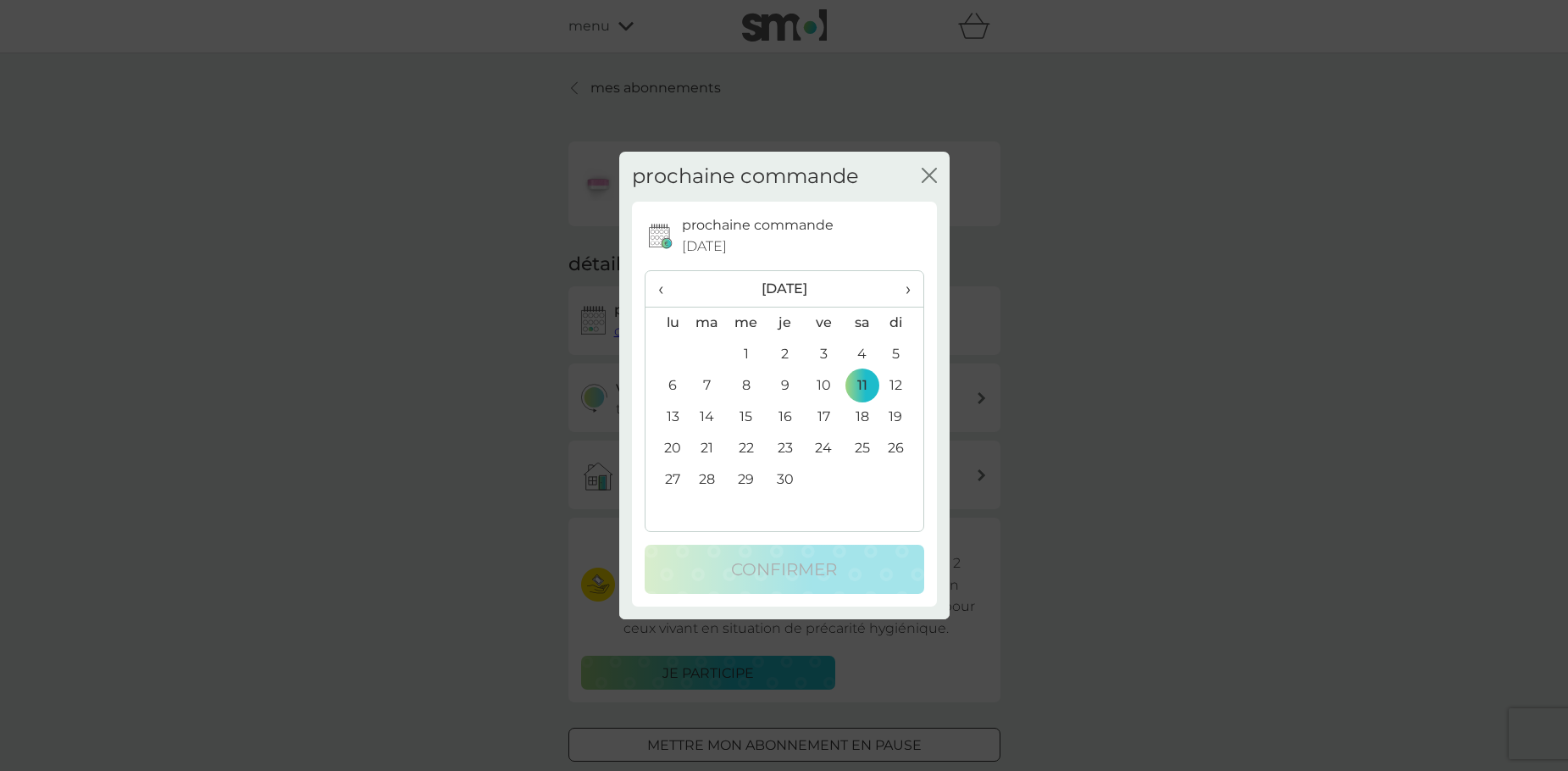
drag, startPoint x: 935, startPoint y: 172, endPoint x: 934, endPoint y: 183, distance: 11.0
click at [935, 172] on icon "fermer" at bounding box center [930, 176] width 16 height 16
